Goal: Find specific page/section: Find specific page/section

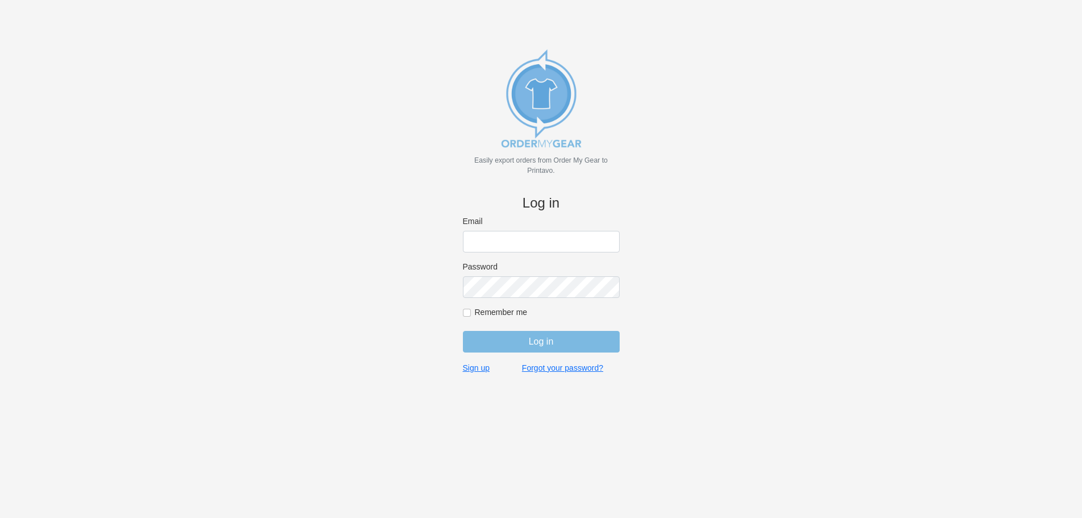
type input "[EMAIL_ADDRESS][DOMAIN_NAME]"
click at [491, 339] on input "Log in" at bounding box center [541, 342] width 157 height 22
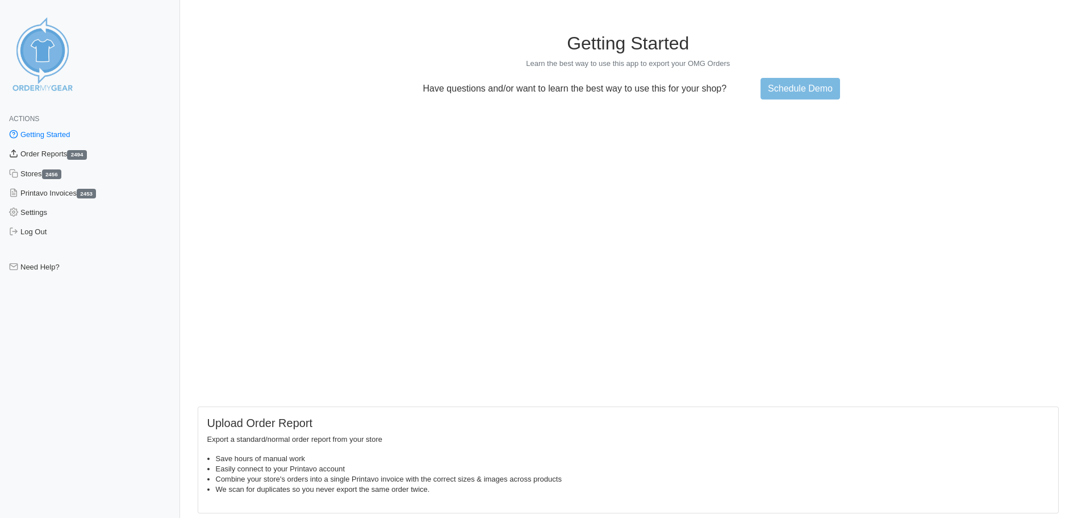
click at [32, 150] on link "Order Reports 2494" at bounding box center [90, 153] width 180 height 19
